Goal: Transaction & Acquisition: Purchase product/service

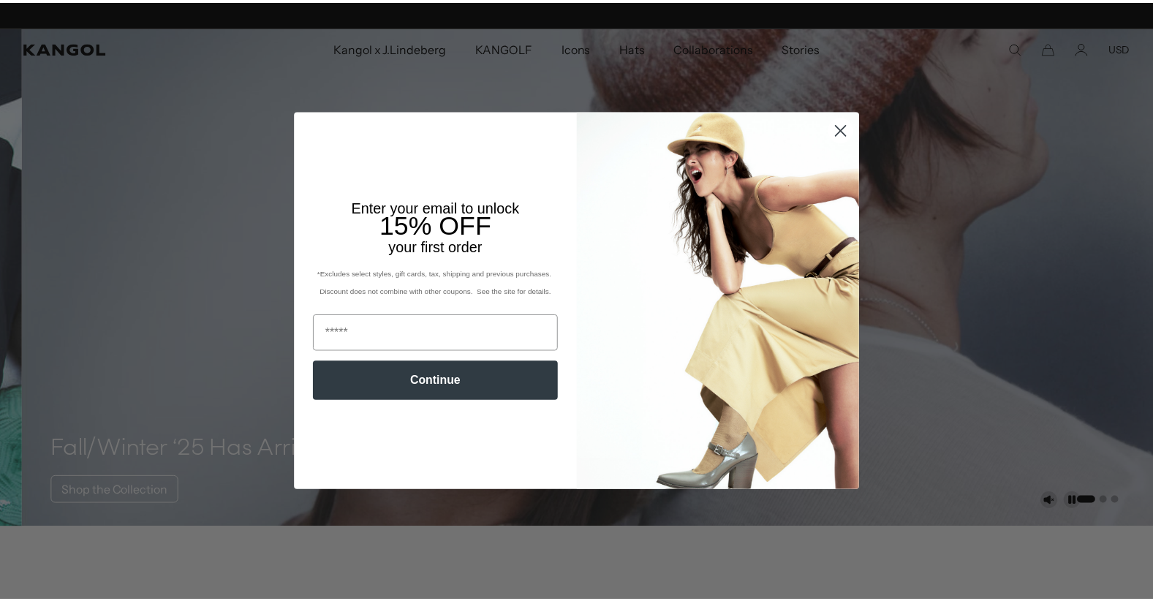
scroll to position [0, 301]
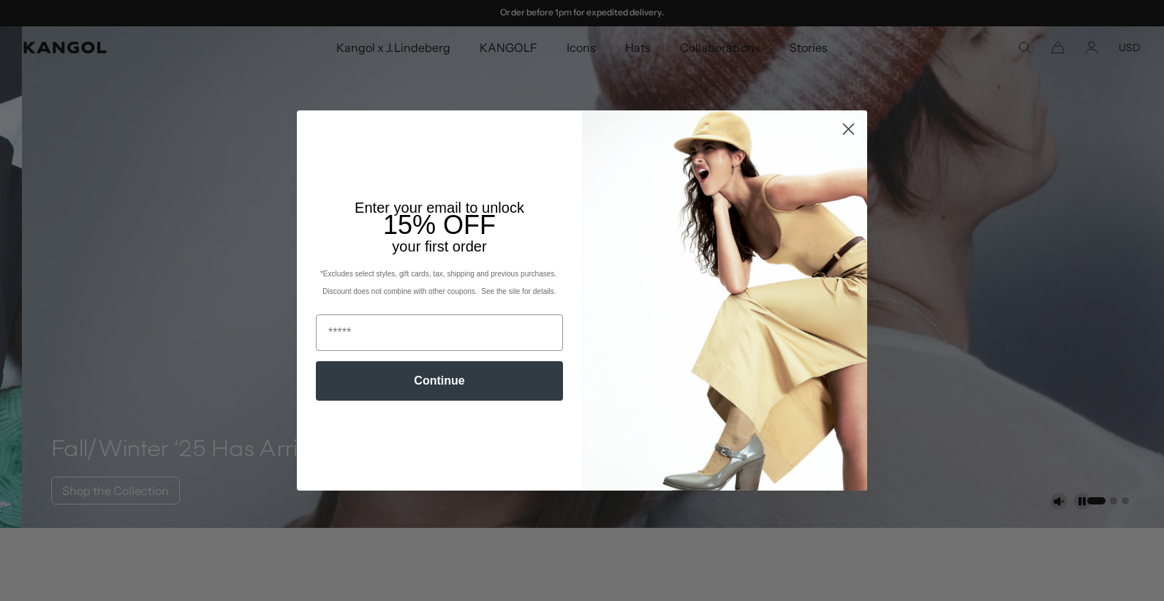
click at [844, 129] on icon "Close dialog" at bounding box center [849, 129] width 10 height 10
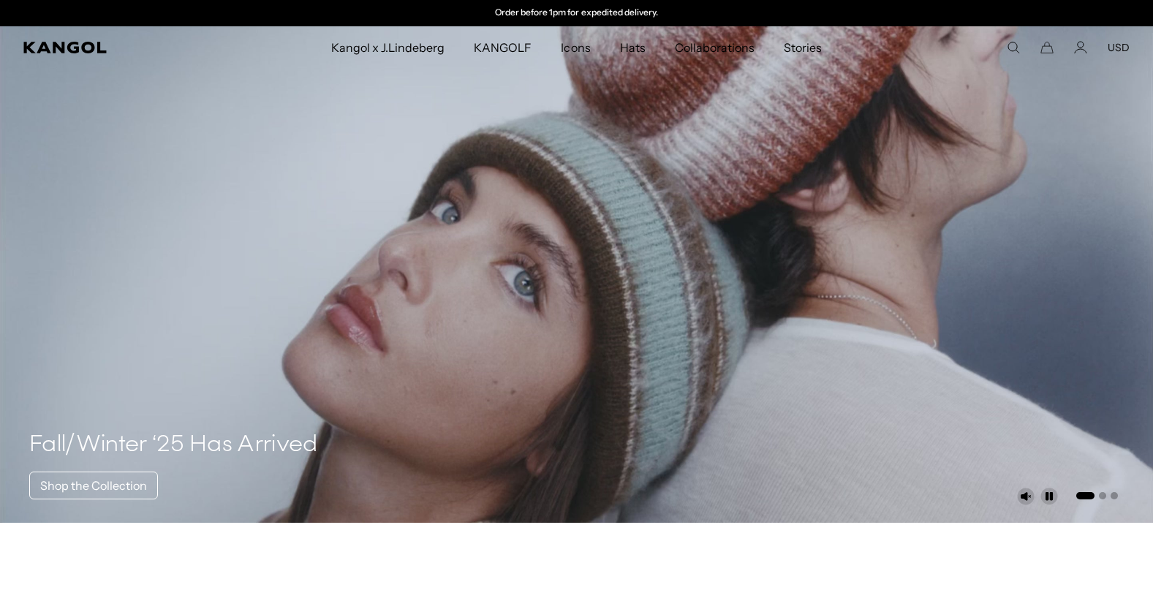
click at [1125, 46] on button "USD" at bounding box center [1118, 47] width 22 height 13
click at [1124, 94] on link "EUR" at bounding box center [1117, 95] width 20 height 13
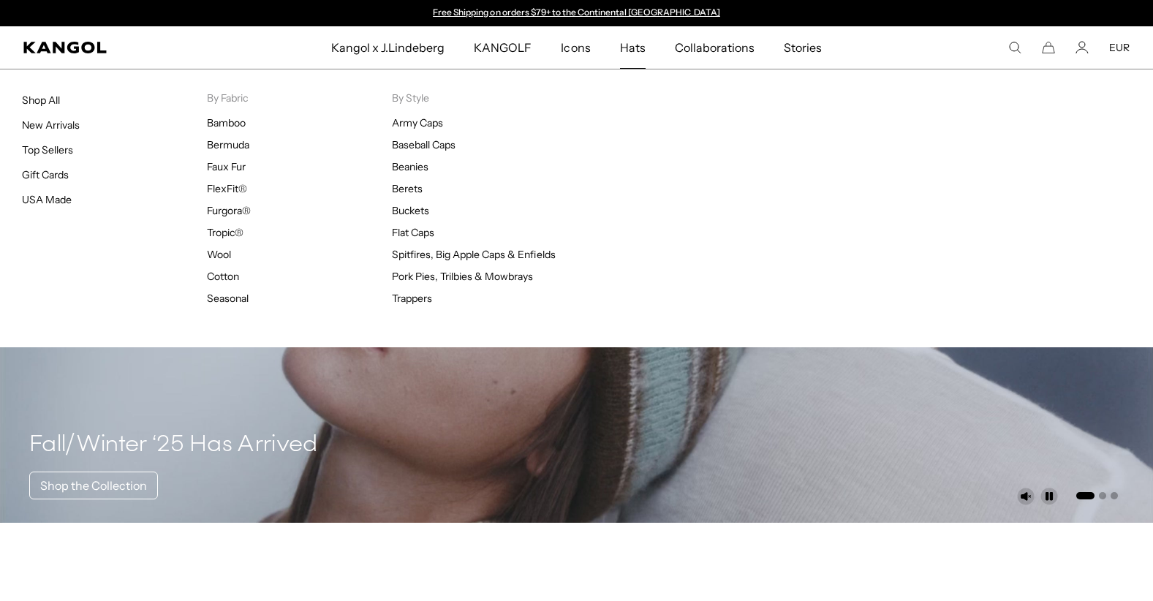
click at [629, 43] on span "Hats" at bounding box center [633, 47] width 26 height 42
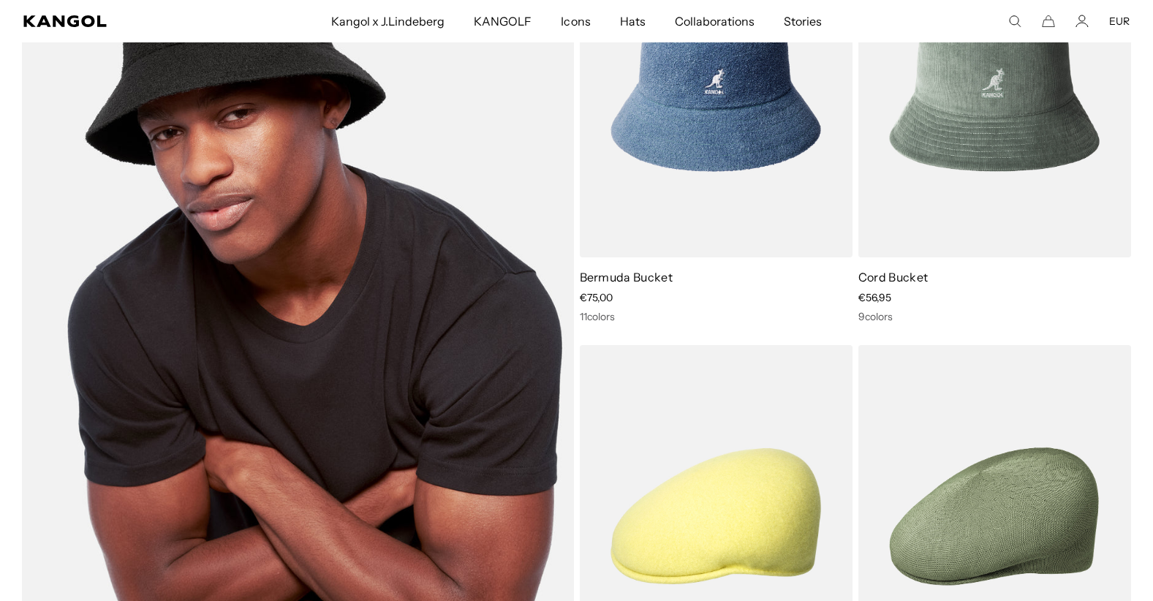
scroll to position [1023, 0]
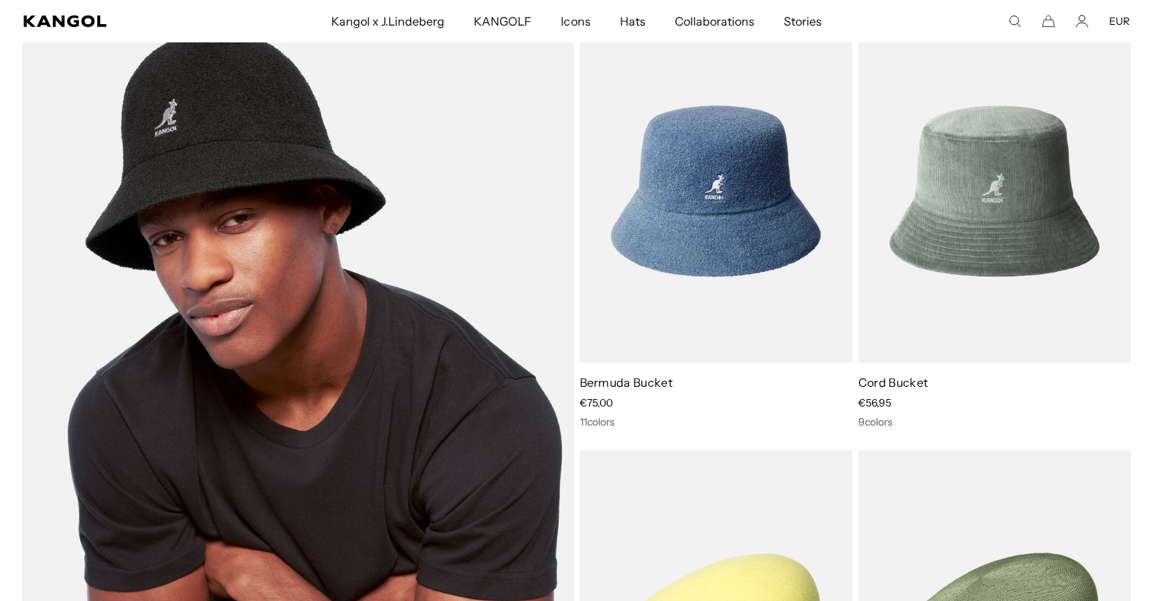
click at [302, 200] on img at bounding box center [298, 406] width 552 height 773
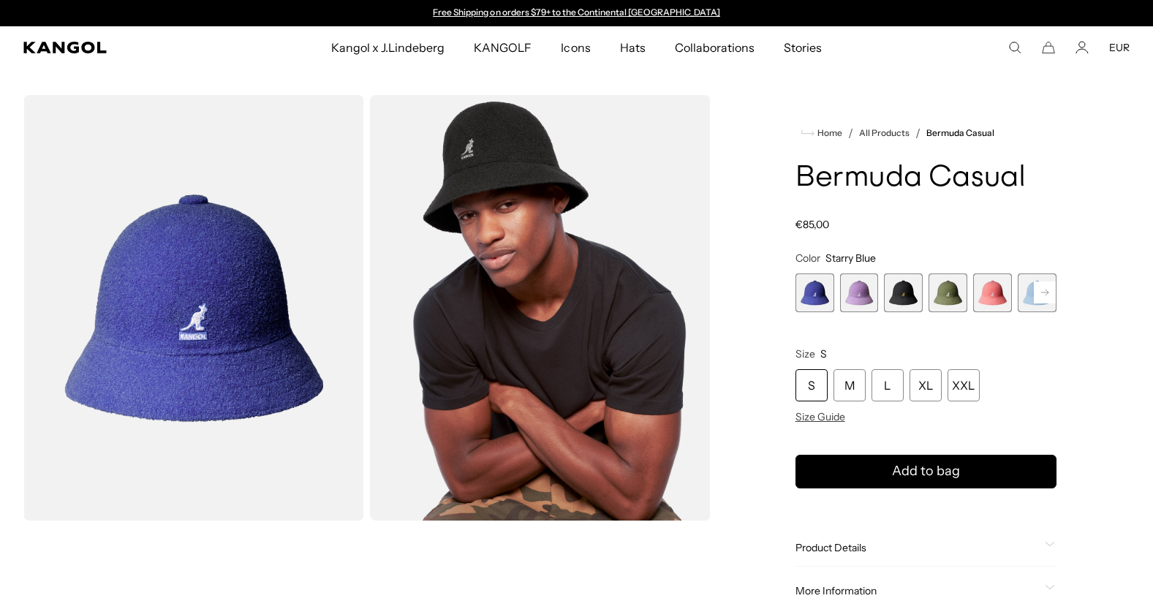
click at [1044, 292] on rect at bounding box center [1045, 292] width 22 height 22
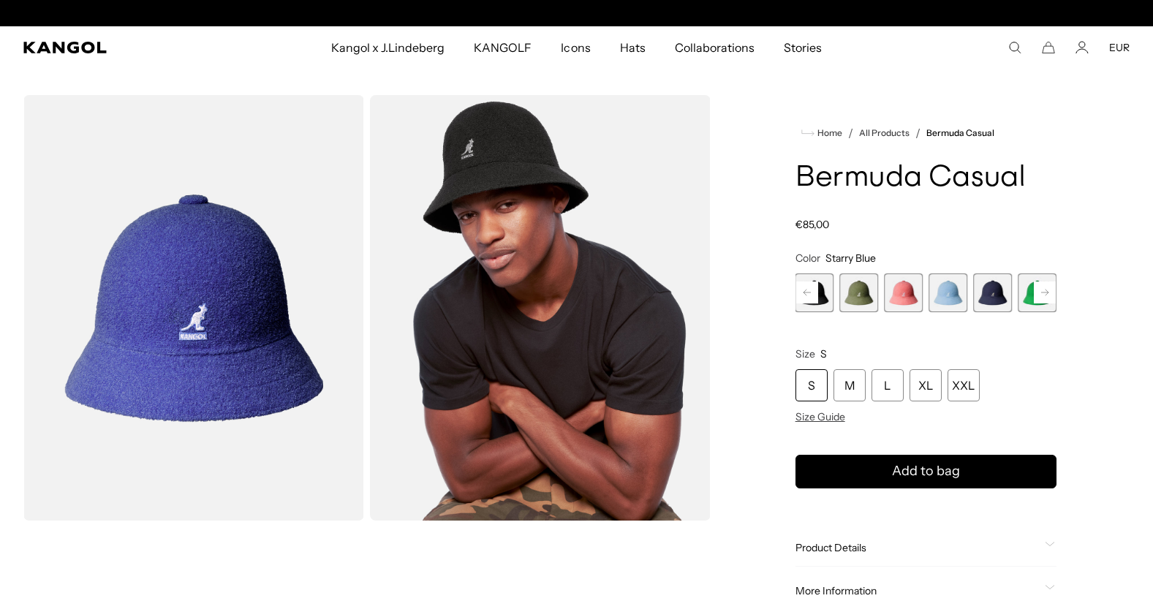
click at [1044, 292] on rect at bounding box center [1045, 292] width 22 height 22
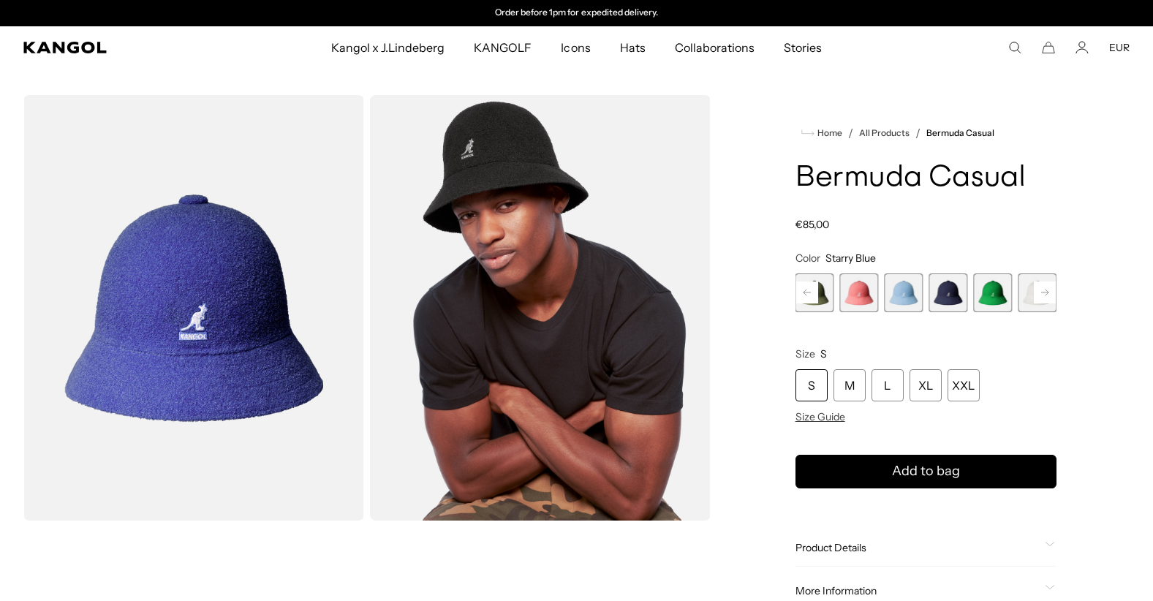
click at [1044, 292] on rect at bounding box center [1045, 292] width 22 height 22
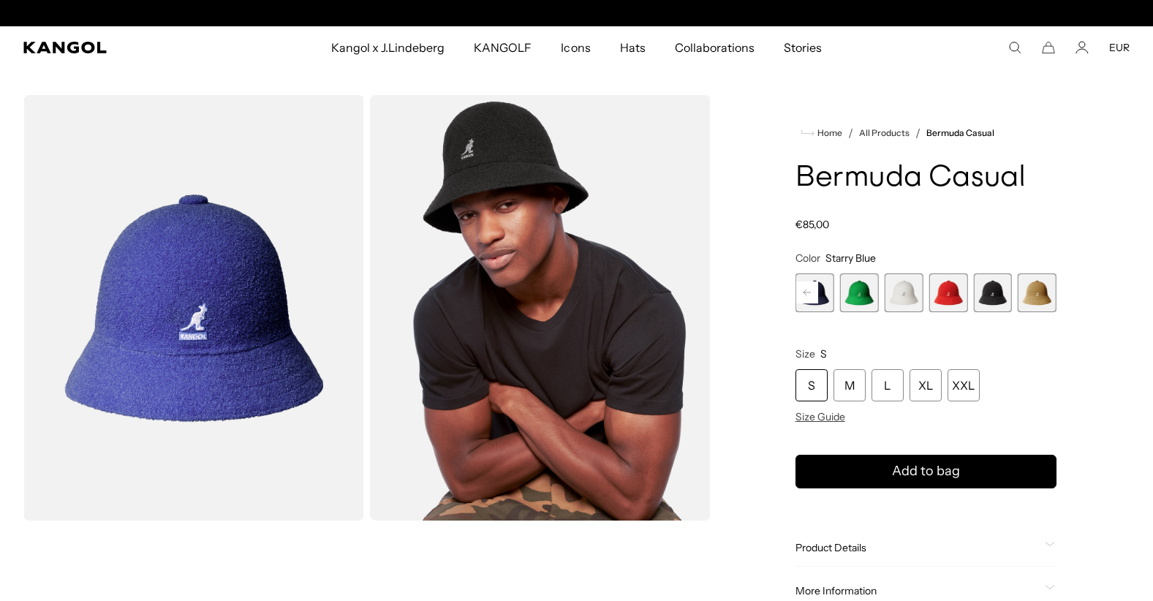
click at [945, 296] on span "10 of 12" at bounding box center [947, 292] width 39 height 39
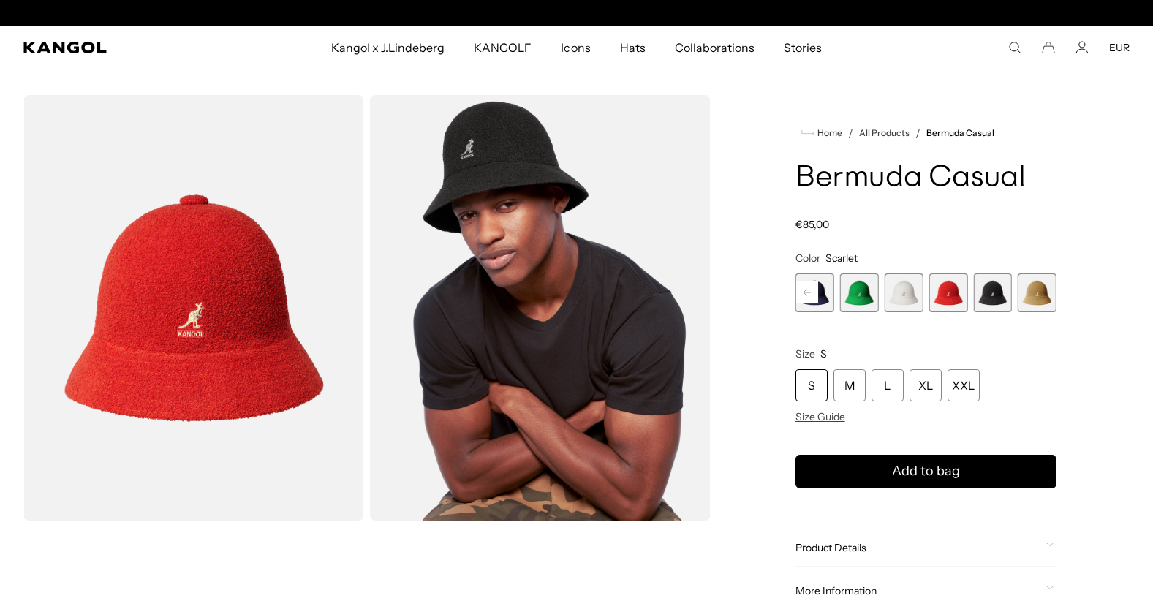
scroll to position [0, 301]
click at [999, 289] on span "11 of 12" at bounding box center [992, 292] width 39 height 39
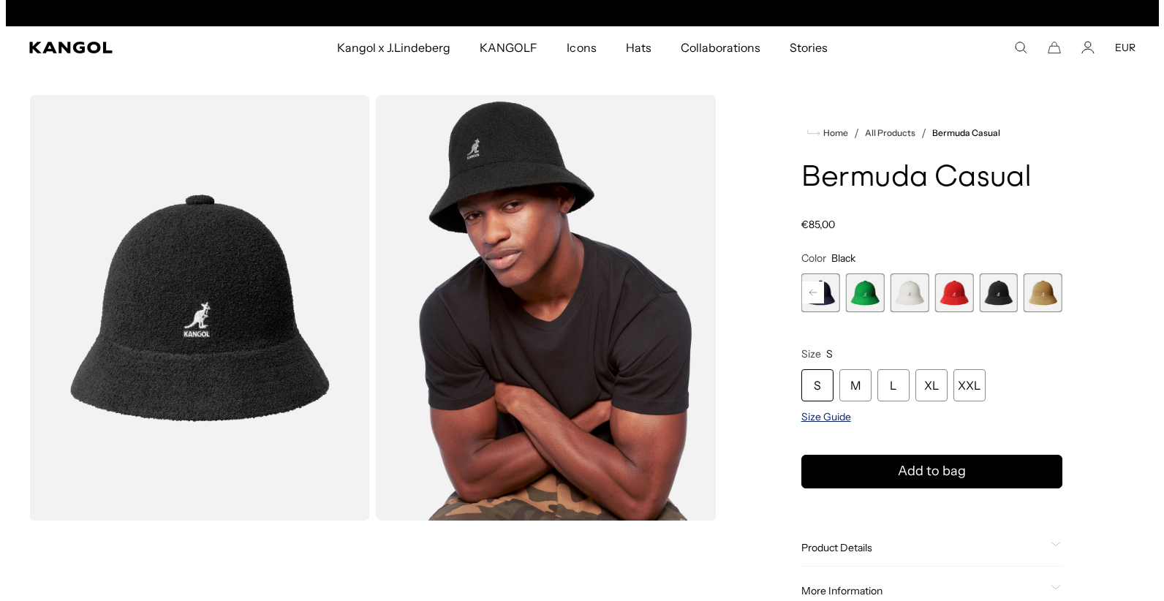
scroll to position [0, 301]
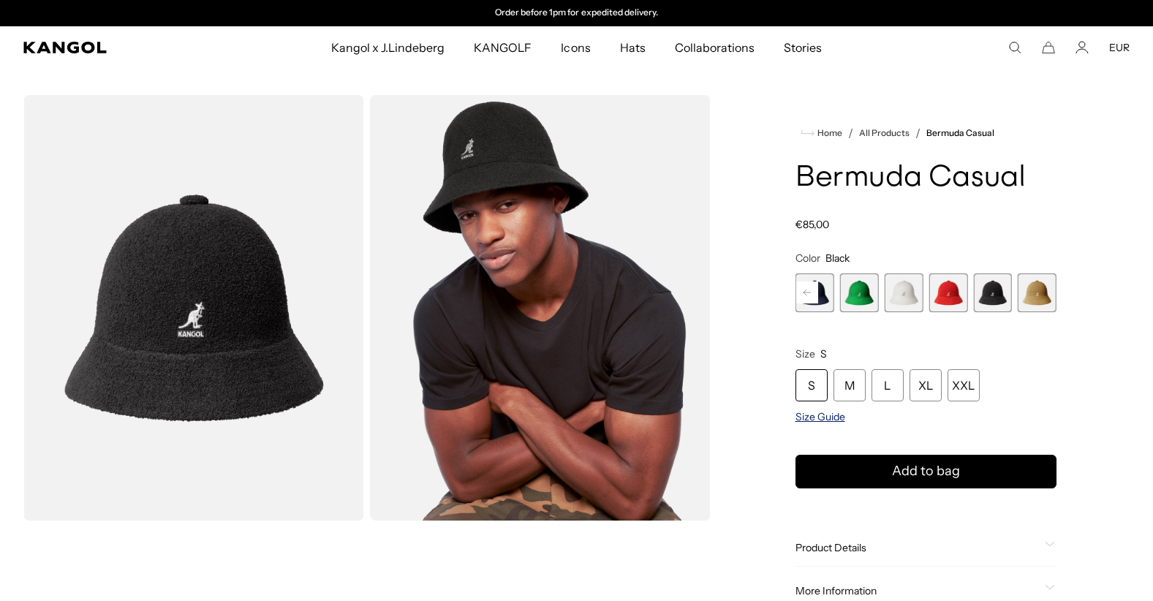
click at [833, 417] on span "Size Guide" at bounding box center [820, 416] width 50 height 13
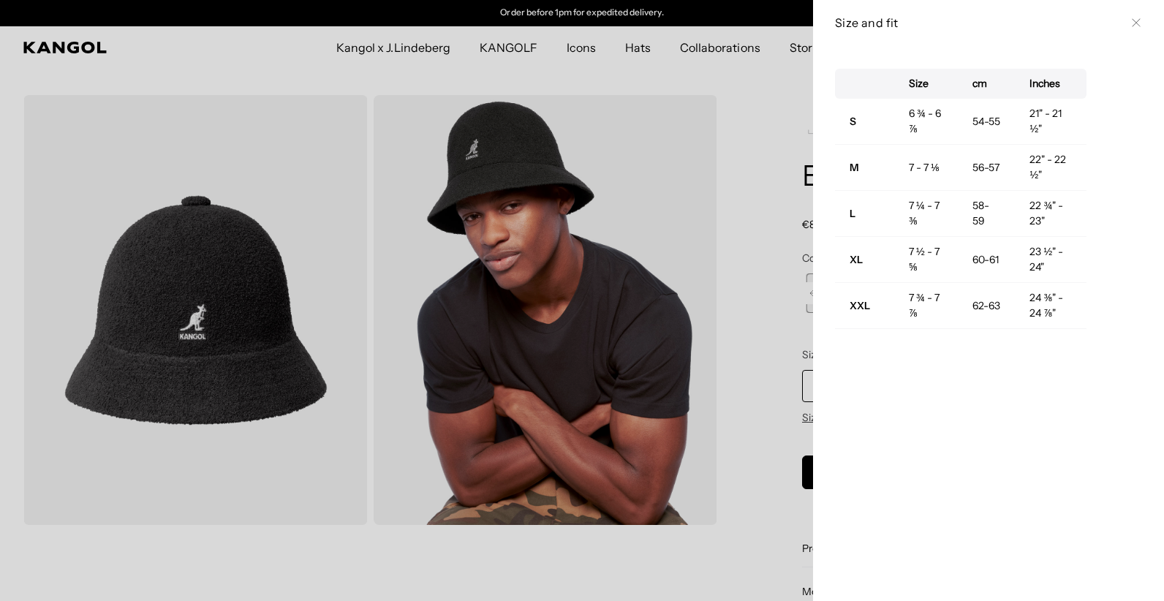
click at [1132, 23] on icon at bounding box center [1136, 22] width 9 height 9
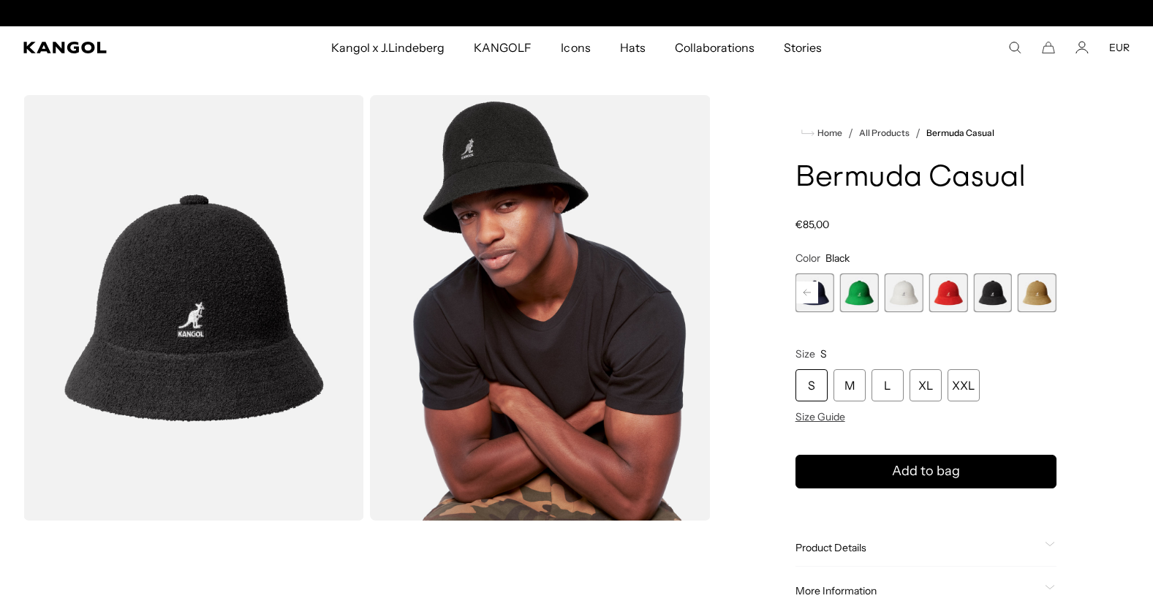
scroll to position [0, 0]
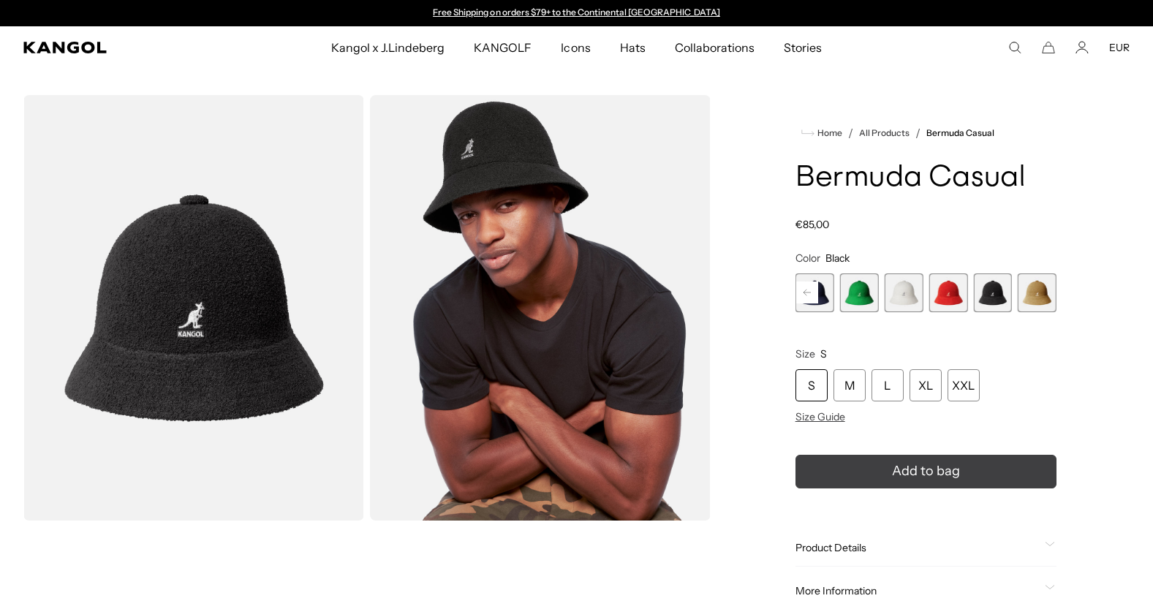
click at [961, 471] on button "Add to bag" at bounding box center [925, 472] width 261 height 34
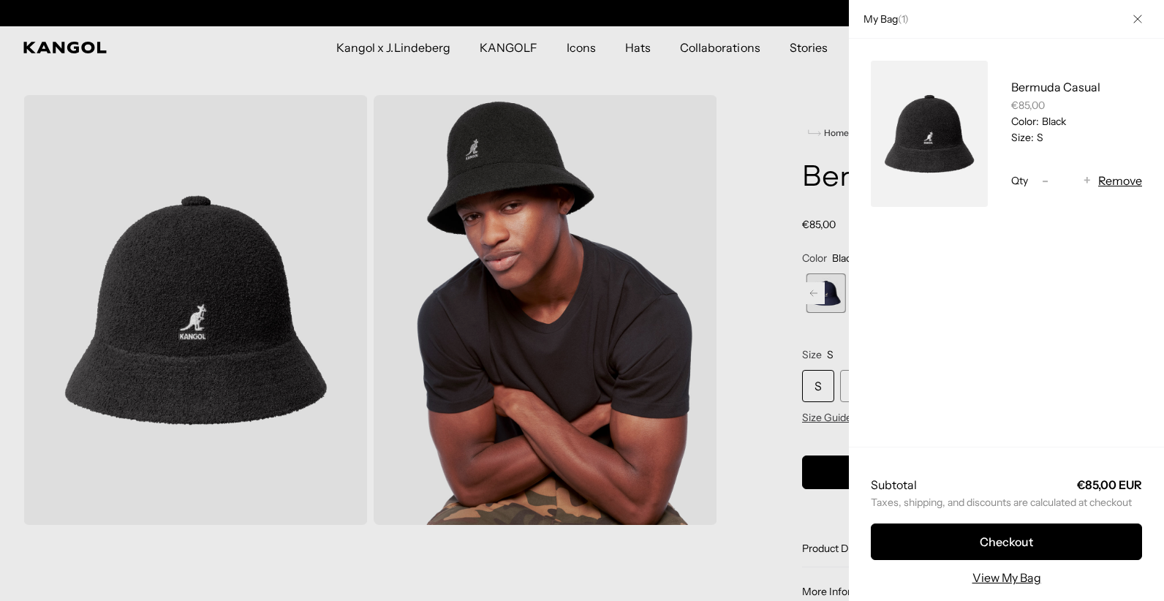
scroll to position [0, 301]
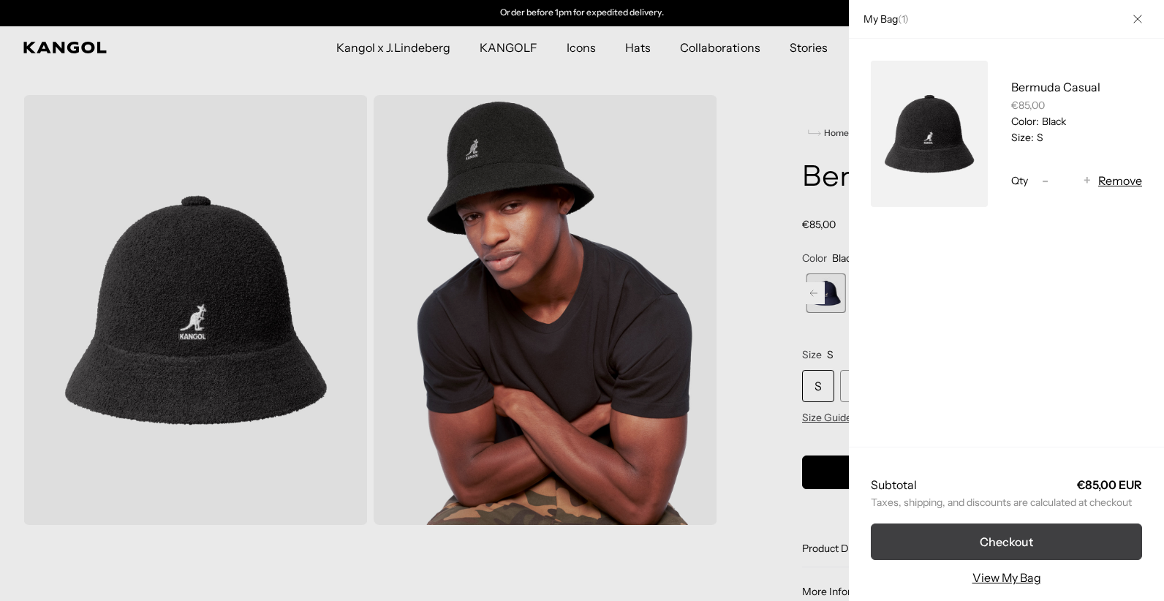
click at [1058, 542] on button "Checkout" at bounding box center [1006, 541] width 271 height 37
